Goal: Task Accomplishment & Management: Use online tool/utility

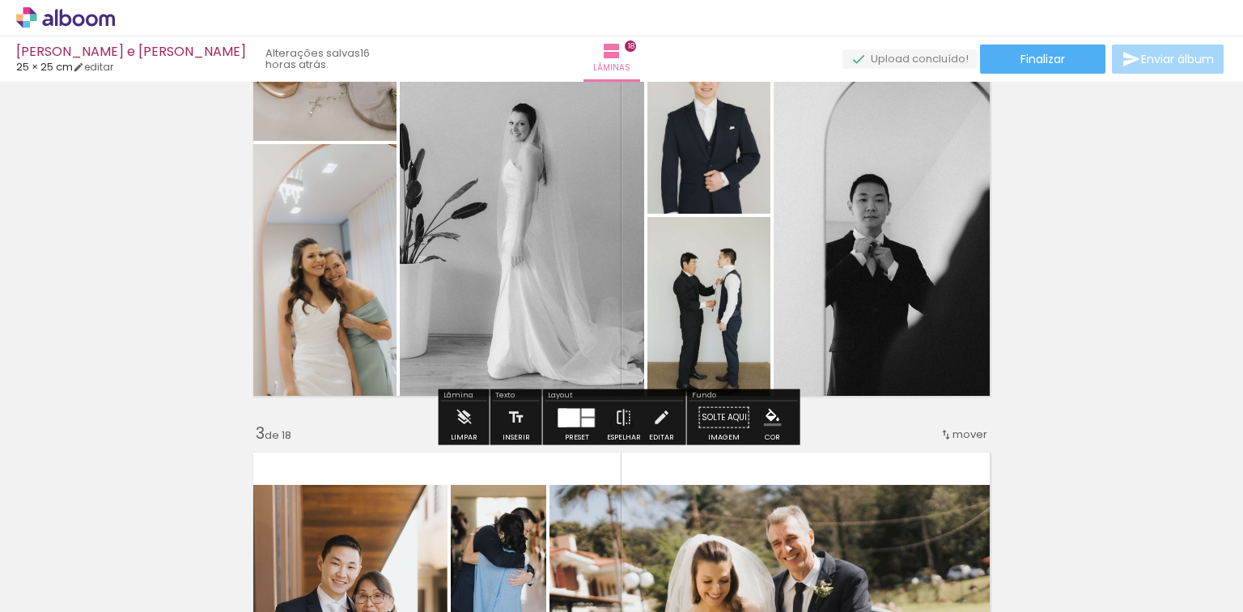
scroll to position [345, 0]
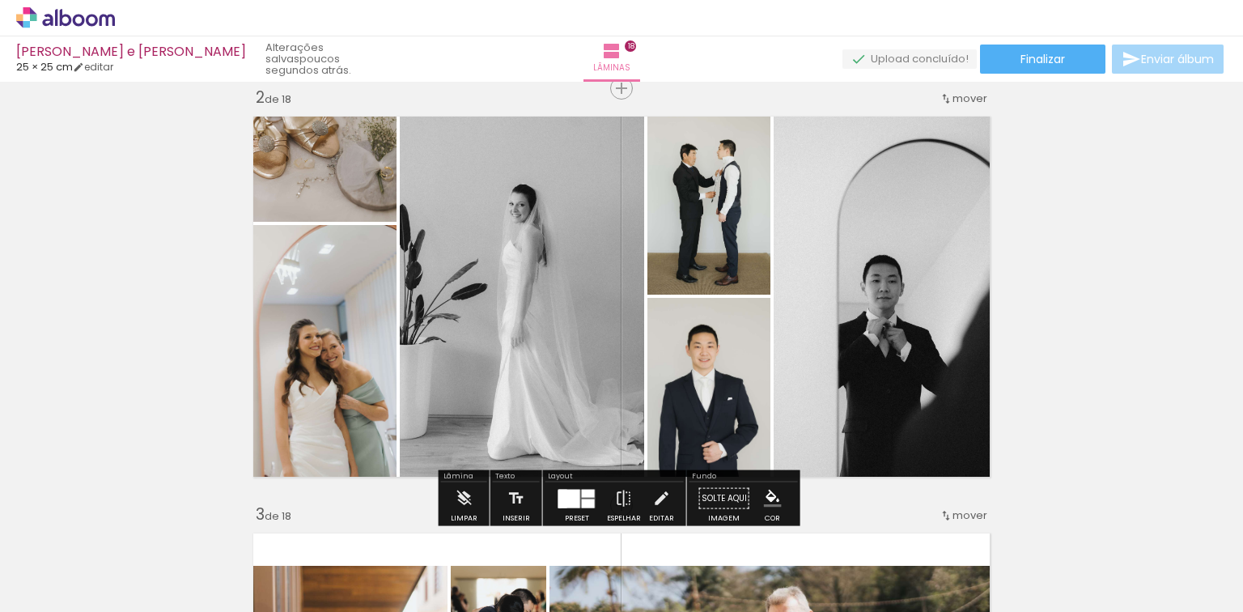
scroll to position [0, 3725]
click at [295, 193] on quentale-photo at bounding box center [320, 164] width 151 height 113
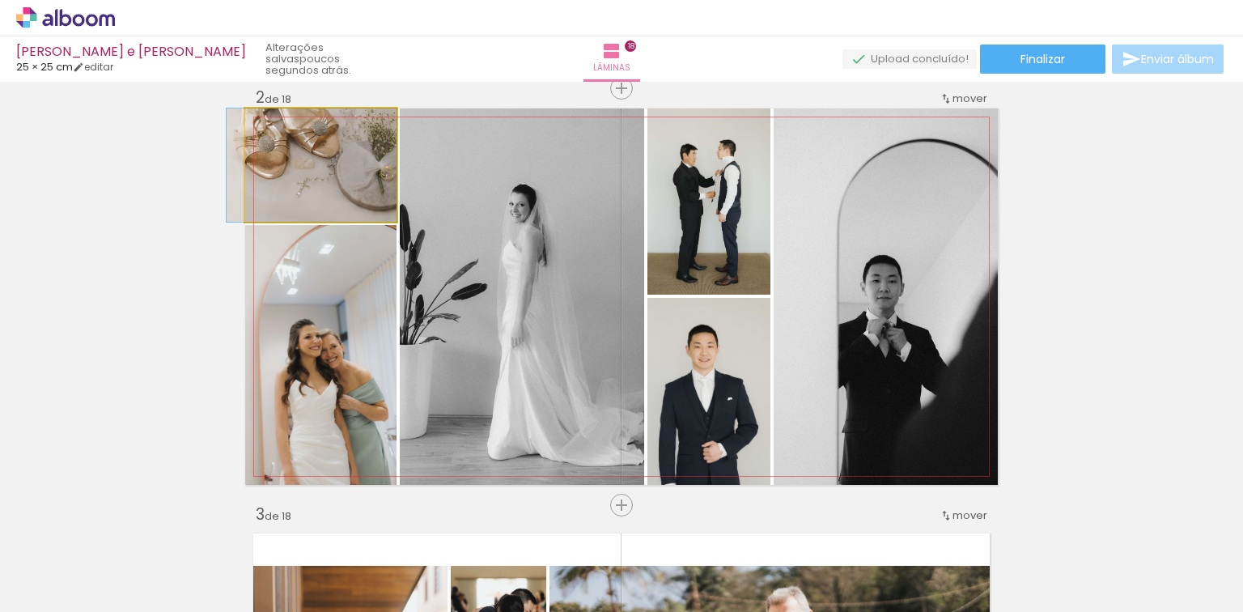
drag, startPoint x: 310, startPoint y: 186, endPoint x: 310, endPoint y: 197, distance: 10.5
drag, startPoint x: 279, startPoint y: 121, endPoint x: 202, endPoint y: 139, distance: 78.9
type paper-slider "100"
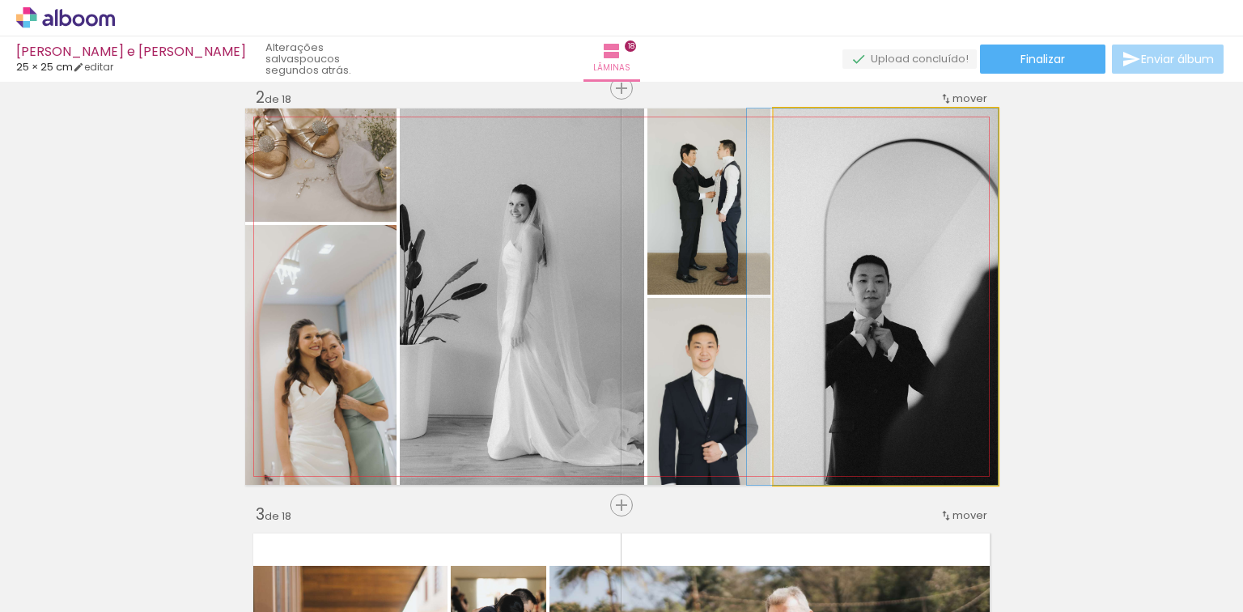
drag, startPoint x: 851, startPoint y: 324, endPoint x: 816, endPoint y: 319, distance: 35.9
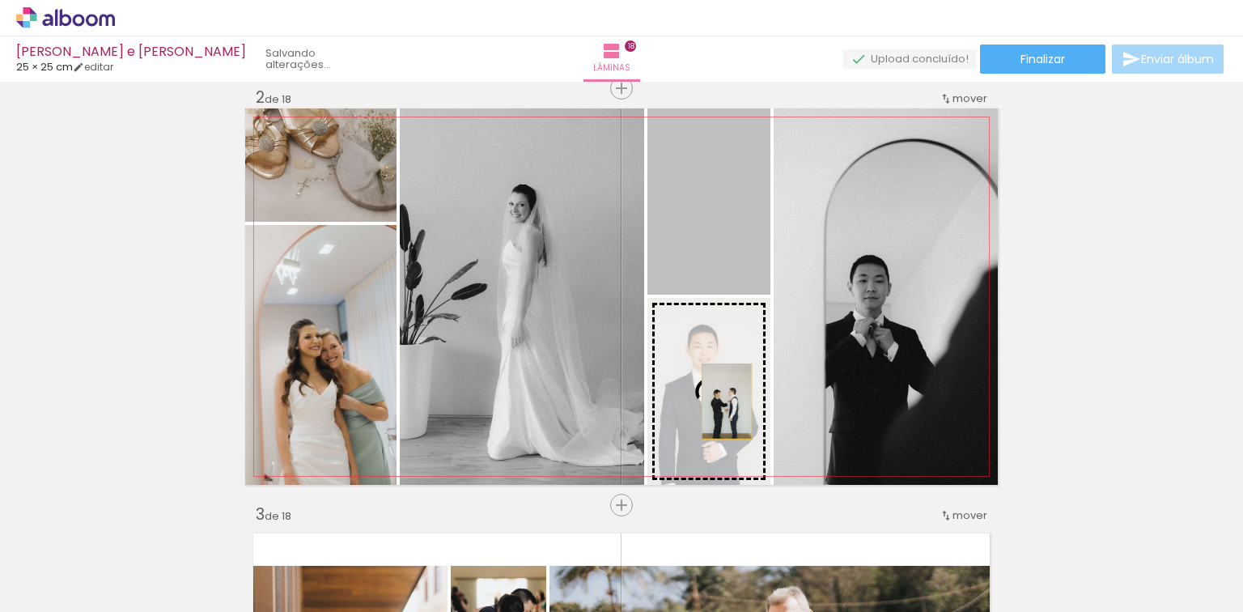
drag, startPoint x: 722, startPoint y: 273, endPoint x: 722, endPoint y: 401, distance: 127.8
click at [0, 0] on slot at bounding box center [0, 0] width 0 height 0
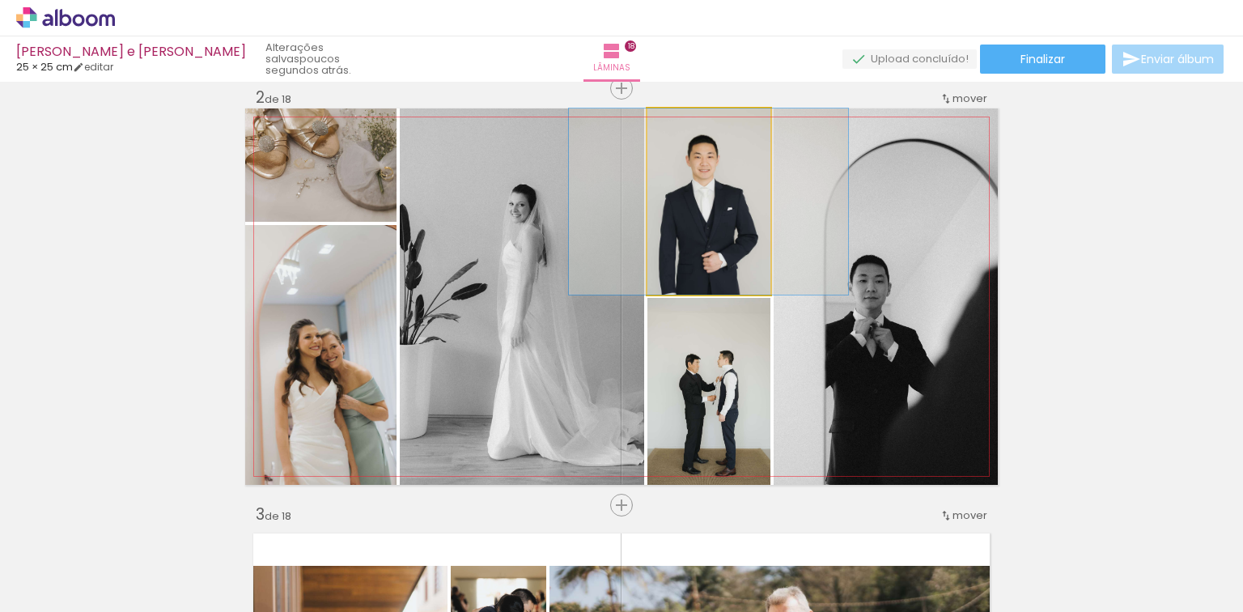
click at [748, 257] on quentale-photo at bounding box center [708, 201] width 123 height 186
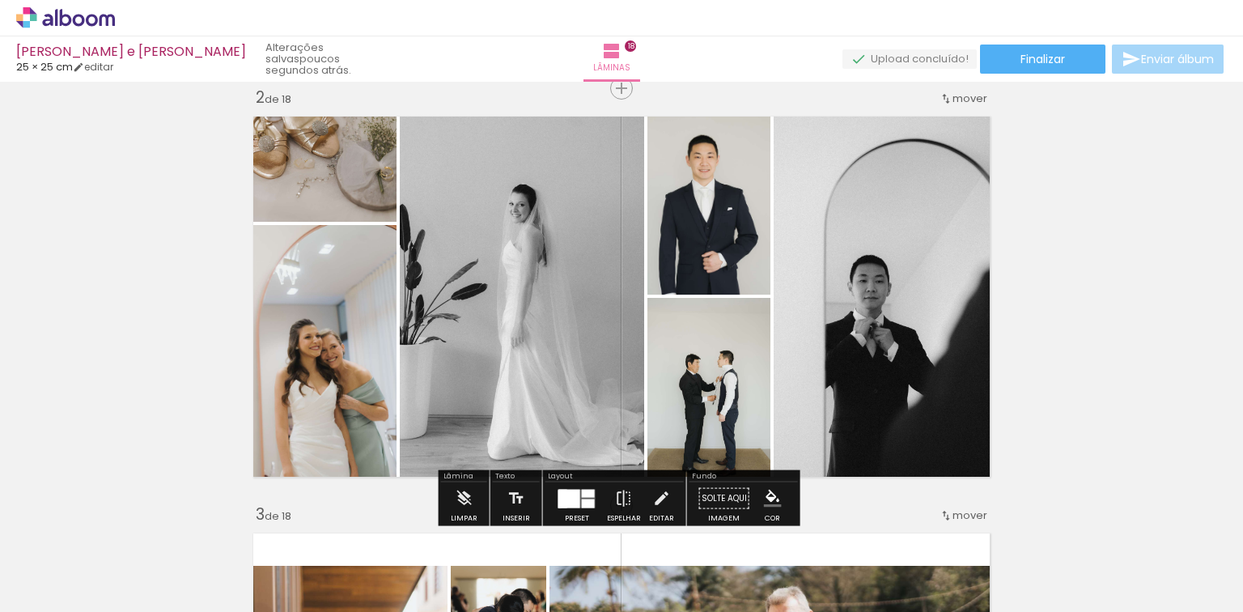
click at [719, 390] on quentale-photo at bounding box center [708, 391] width 123 height 187
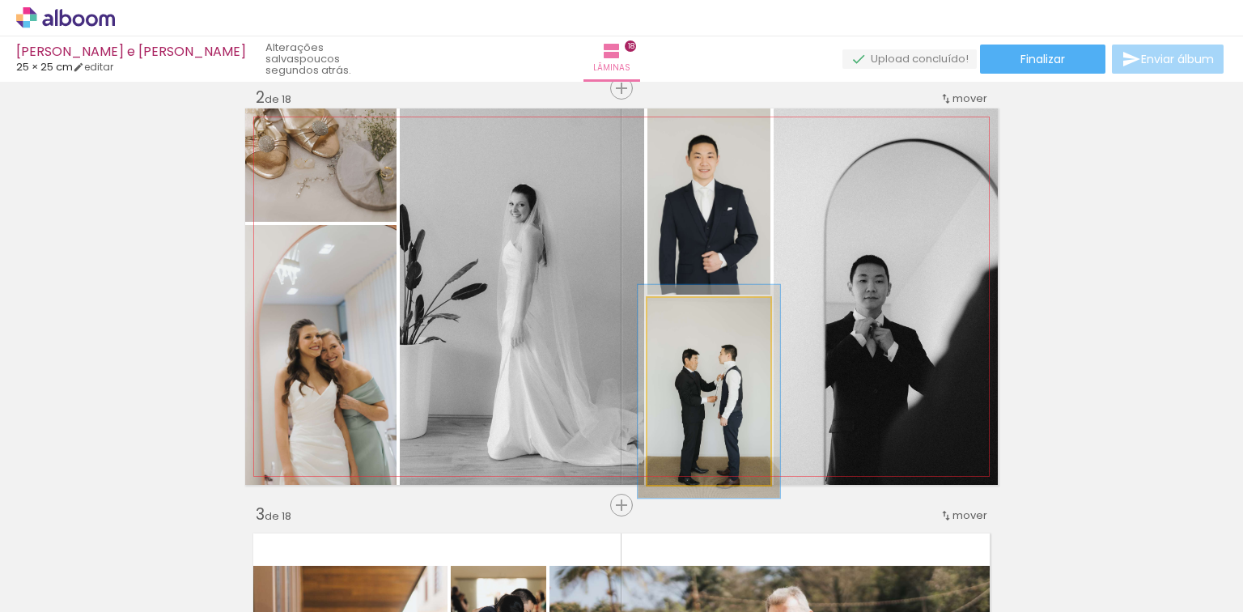
type paper-slider "114"
click at [689, 312] on div at bounding box center [693, 314] width 15 height 15
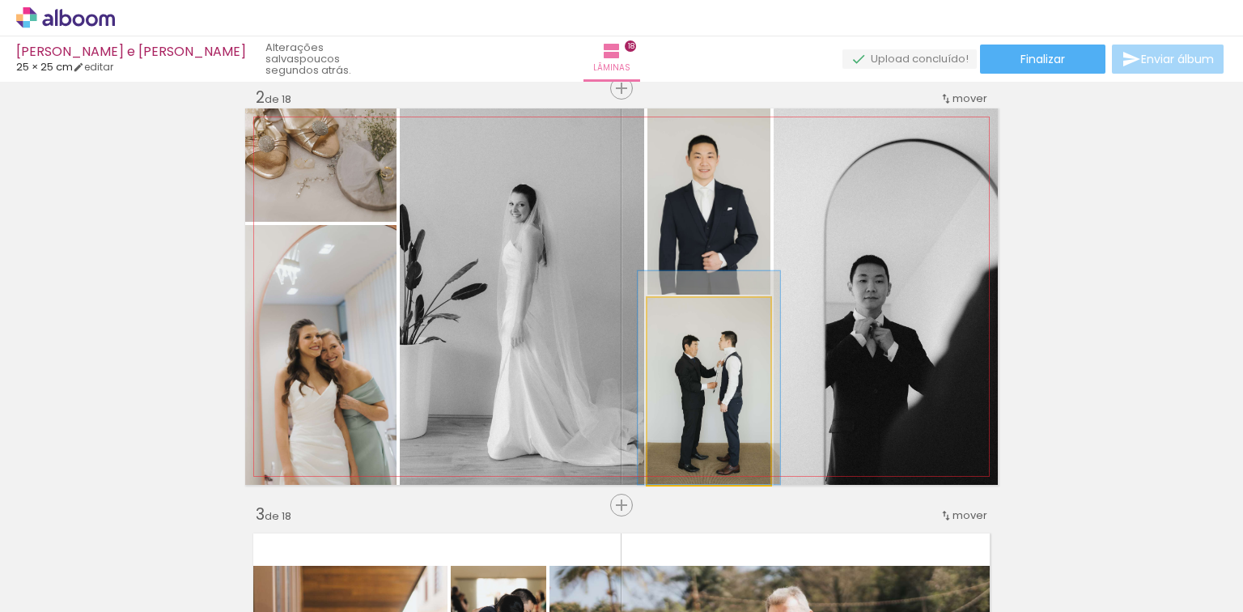
drag, startPoint x: 722, startPoint y: 457, endPoint x: 722, endPoint y: 437, distance: 20.2
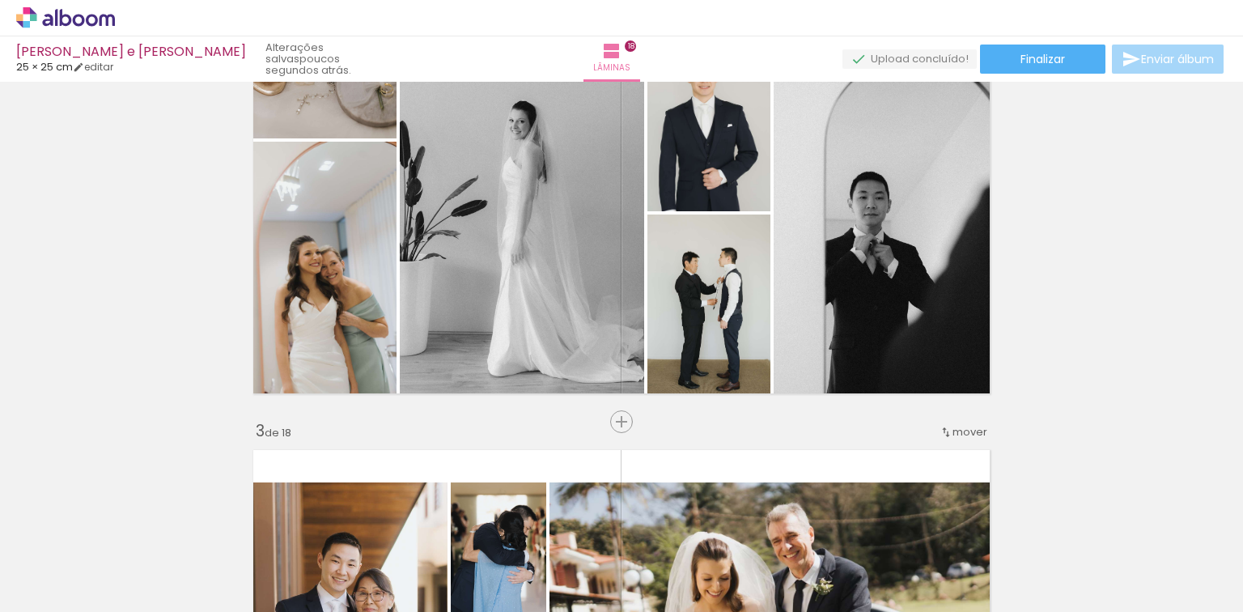
scroll to position [499, 0]
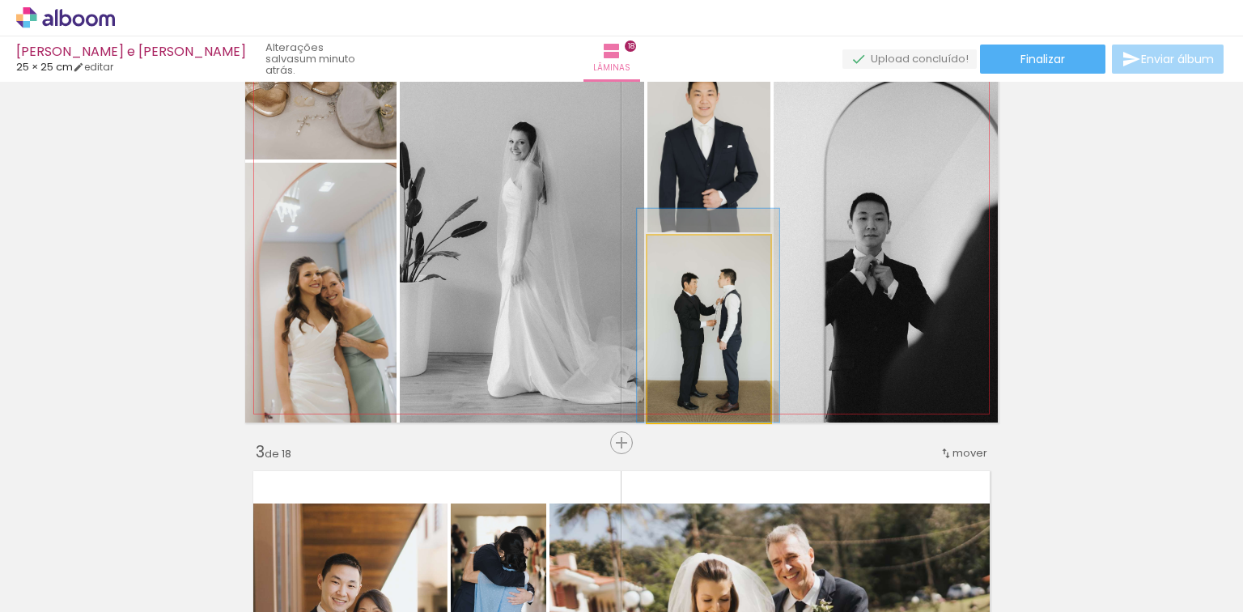
drag, startPoint x: 705, startPoint y: 346, endPoint x: 704, endPoint y: 330, distance: 15.4
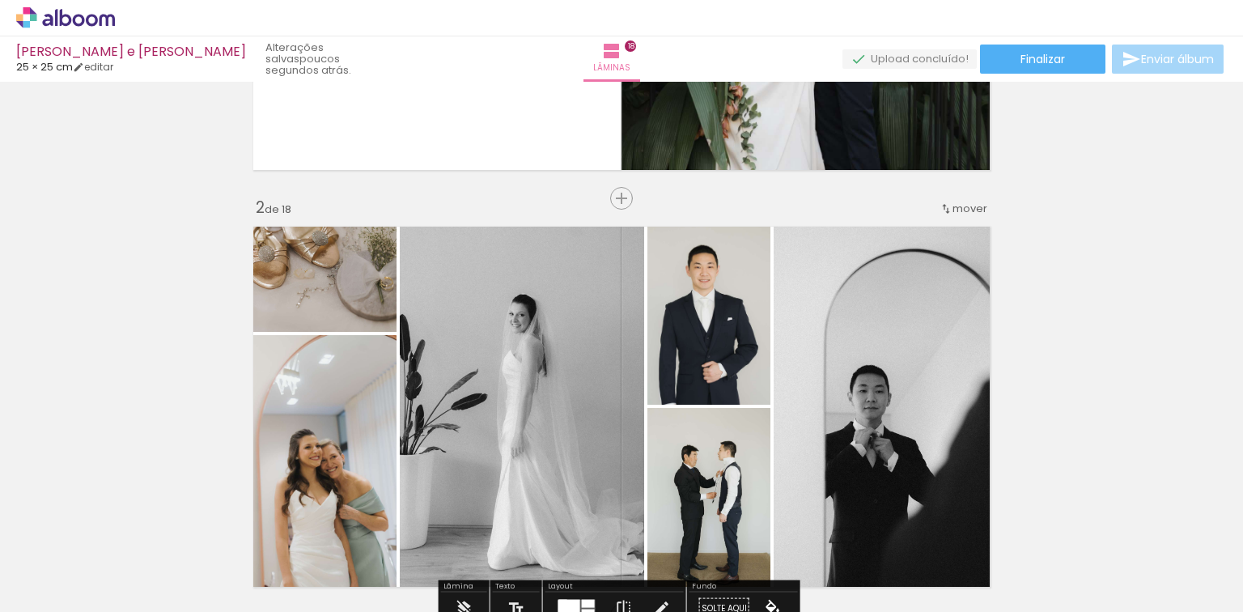
scroll to position [0, 4694]
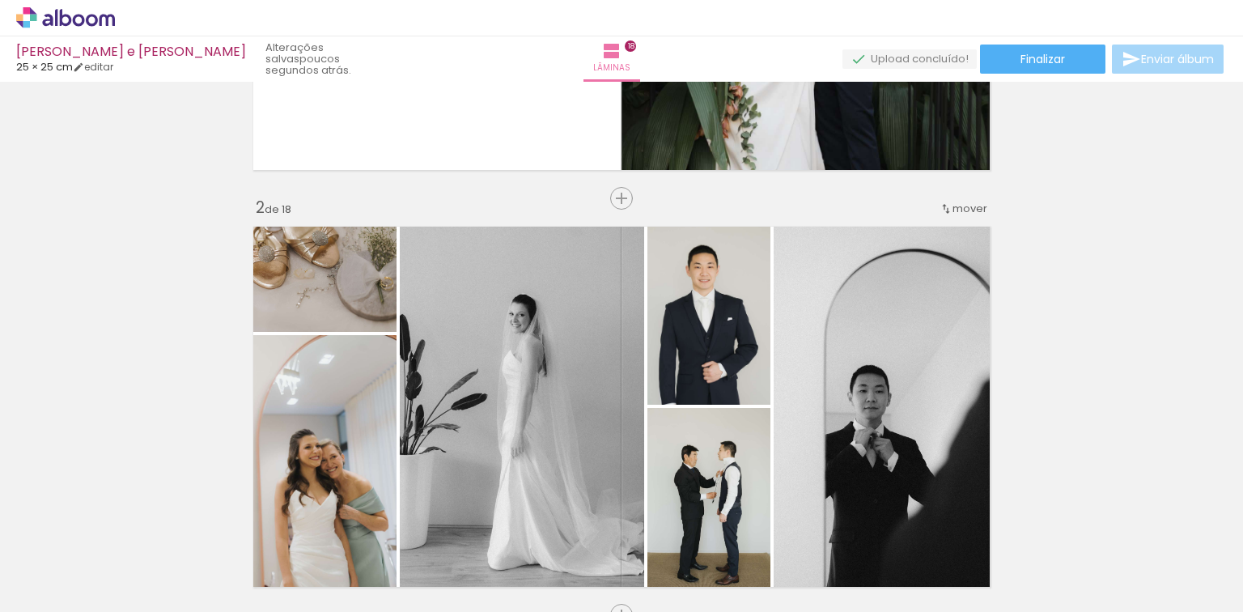
click at [1147, 533] on paper-icon-button at bounding box center [1142, 525] width 20 height 20
